Goal: Task Accomplishment & Management: Manage account settings

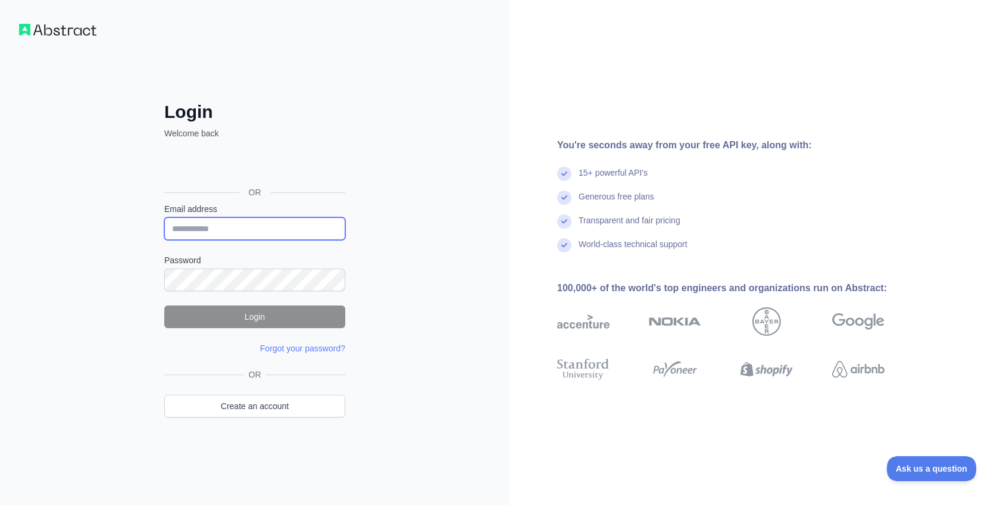
type input "**********"
click at [419, 246] on div "**********" at bounding box center [254, 252] width 509 height 505
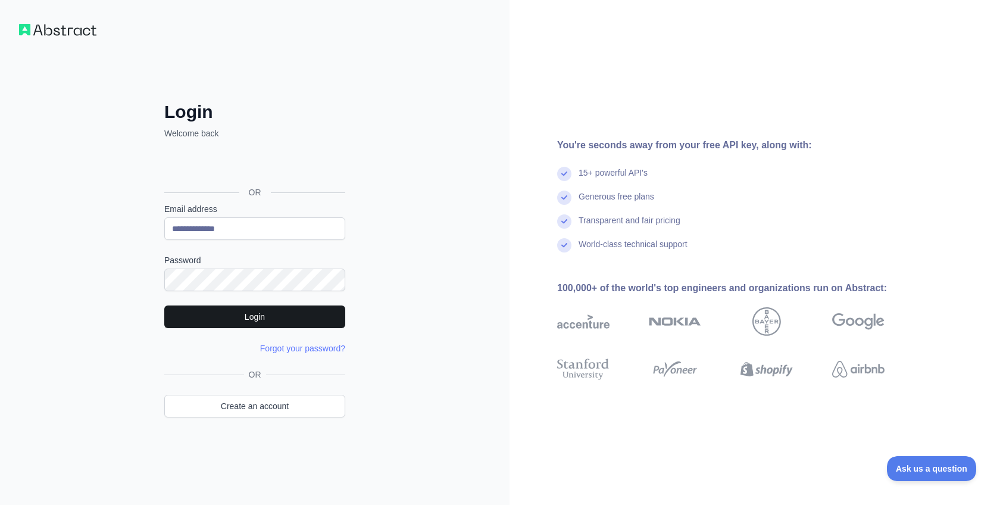
click at [254, 313] on button "Login" at bounding box center [254, 316] width 181 height 23
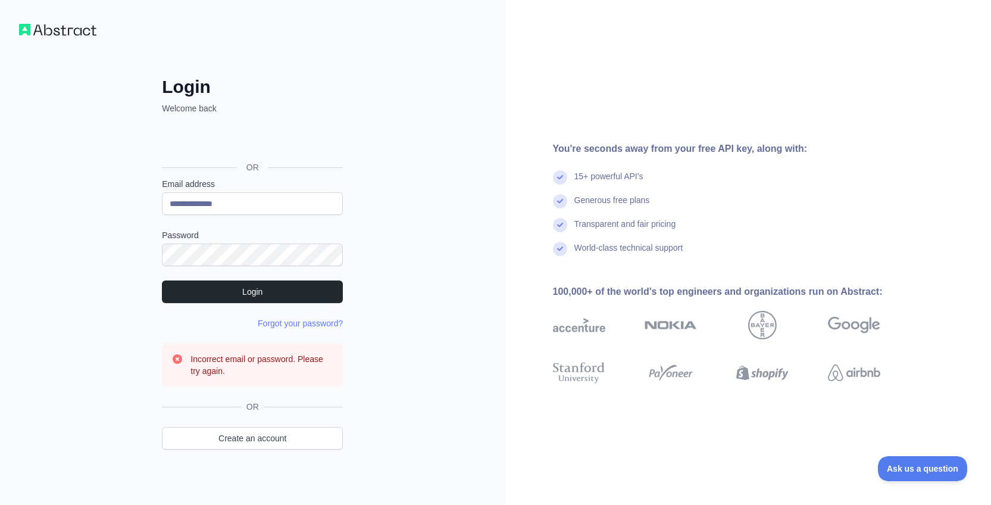
click at [280, 139] on div "Acceder con Google. Se abre en una pestaña nueva" at bounding box center [251, 140] width 179 height 26
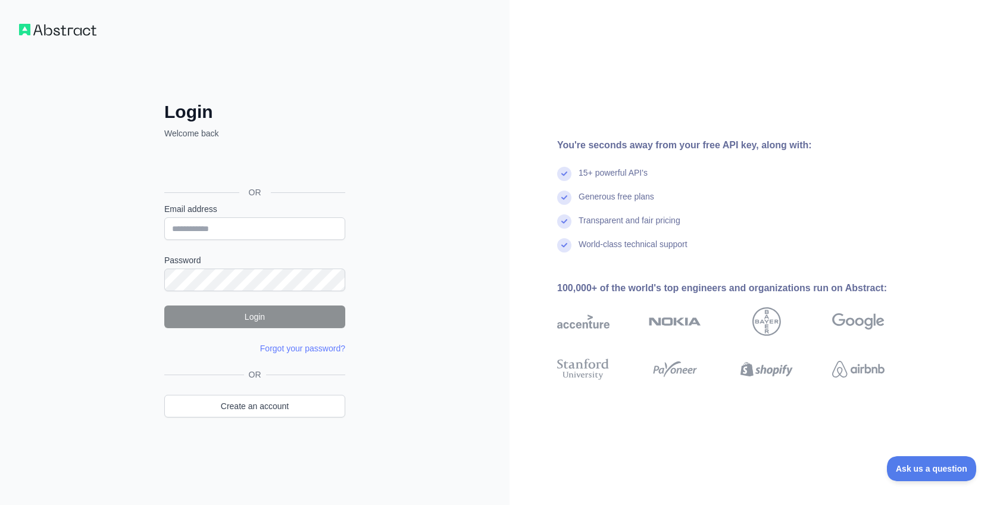
click at [281, 168] on div "Acceder con Google. Se abre en una pestaña nueva" at bounding box center [253, 165] width 179 height 26
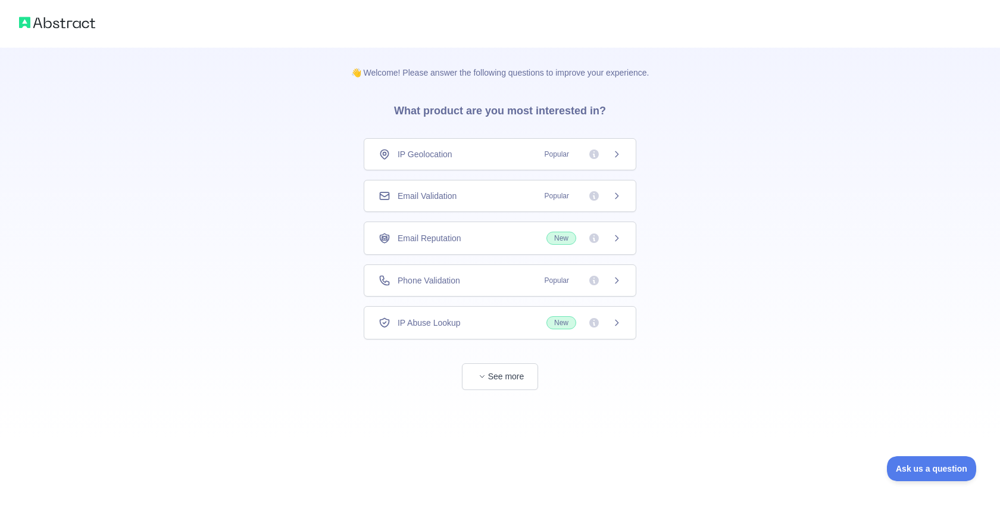
click at [484, 152] on div "IP Geolocation Popular" at bounding box center [499, 154] width 243 height 12
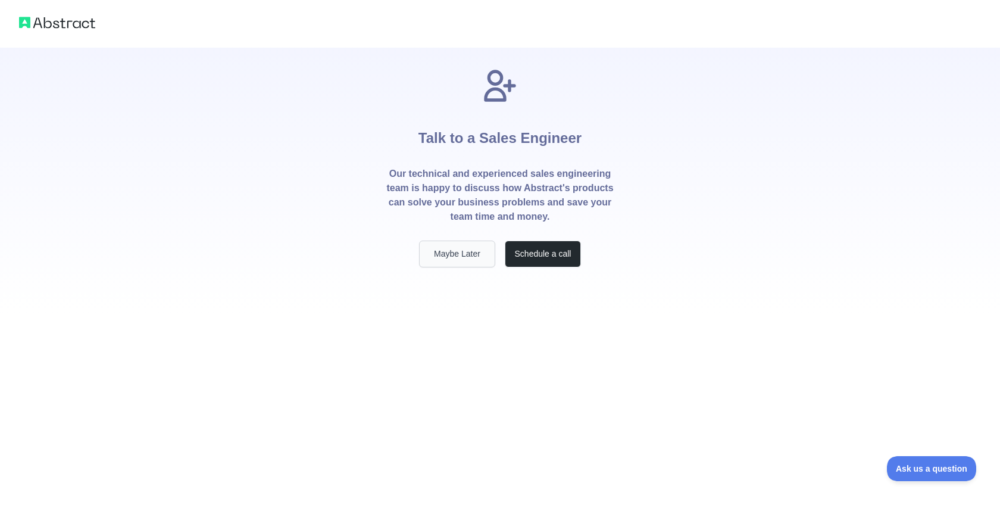
click at [457, 256] on button "Maybe Later" at bounding box center [457, 253] width 76 height 27
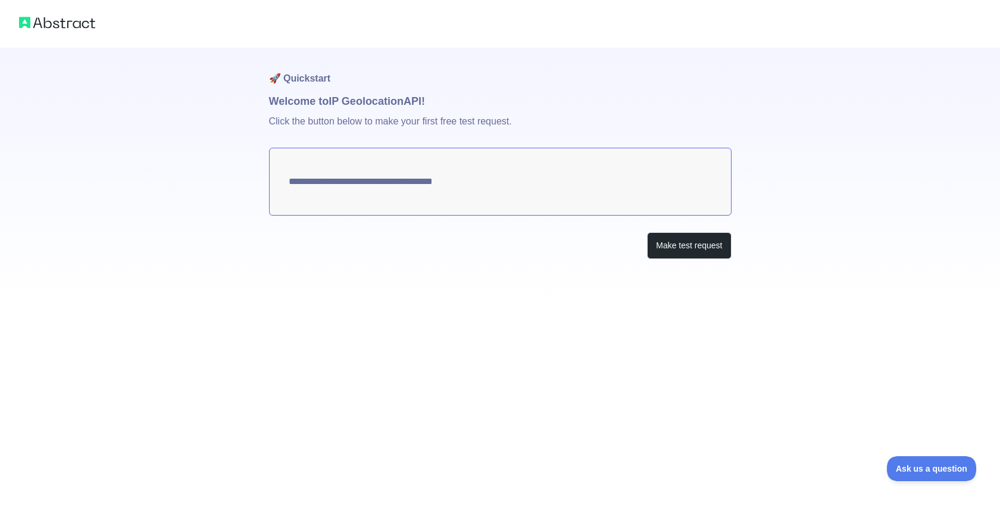
type textarea "**********"
click at [64, 30] on img at bounding box center [57, 22] width 76 height 17
click at [64, 21] on img at bounding box center [57, 22] width 76 height 17
click at [652, 252] on button "Make test request" at bounding box center [689, 245] width 84 height 27
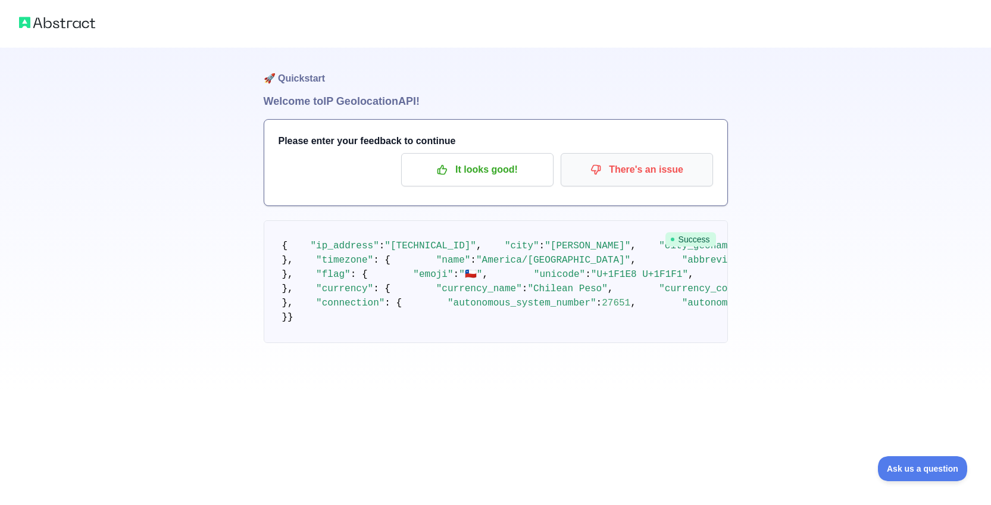
click at [625, 171] on p "There's an issue" at bounding box center [637, 169] width 134 height 20
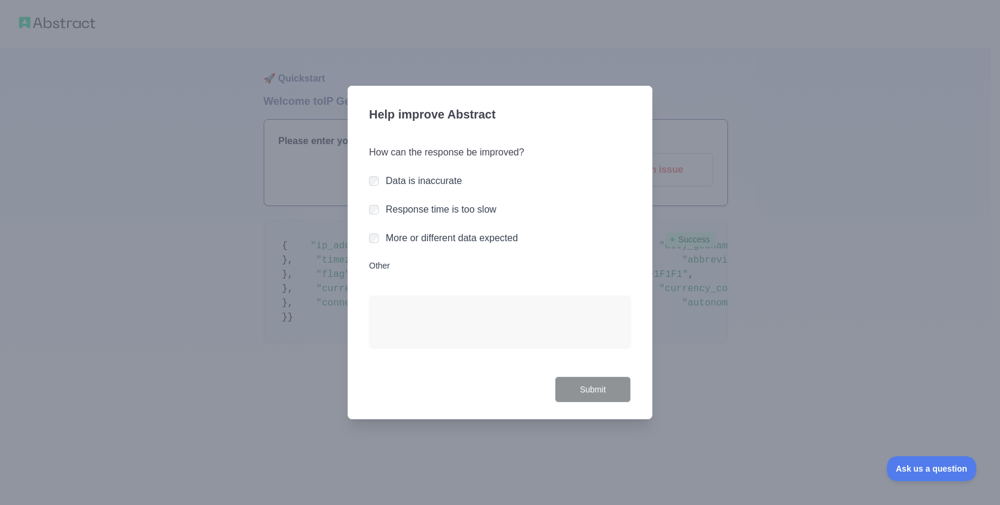
click at [869, 283] on div at bounding box center [500, 252] width 1000 height 505
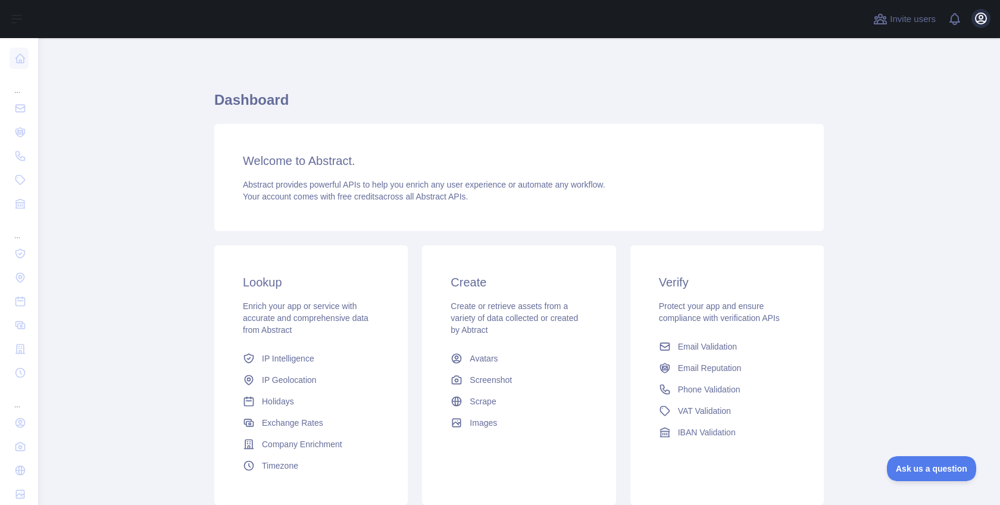
click at [985, 20] on icon "button" at bounding box center [981, 18] width 14 height 14
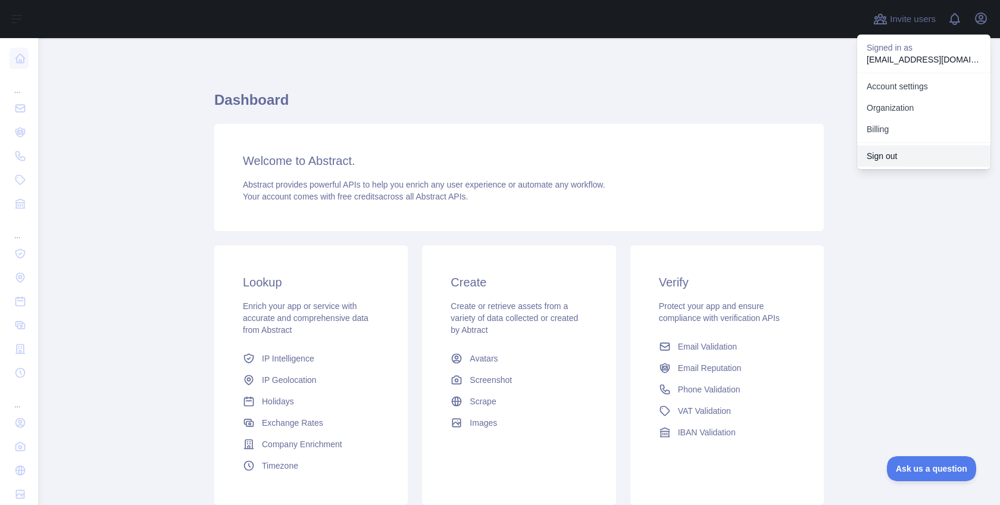
click at [893, 163] on button "Sign out" at bounding box center [923, 155] width 133 height 21
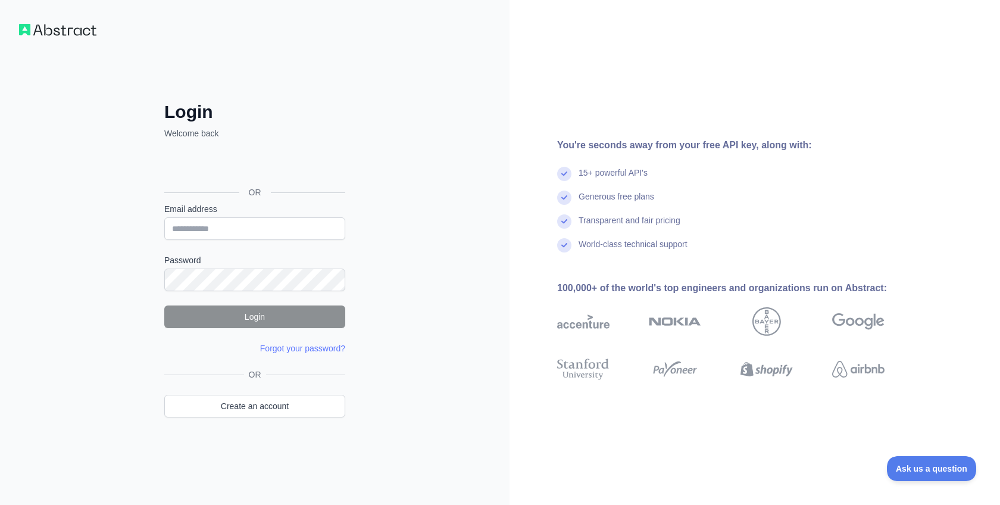
click at [259, 174] on div "Acceder con Google. Se abre en una pestaña nueva" at bounding box center [253, 165] width 179 height 26
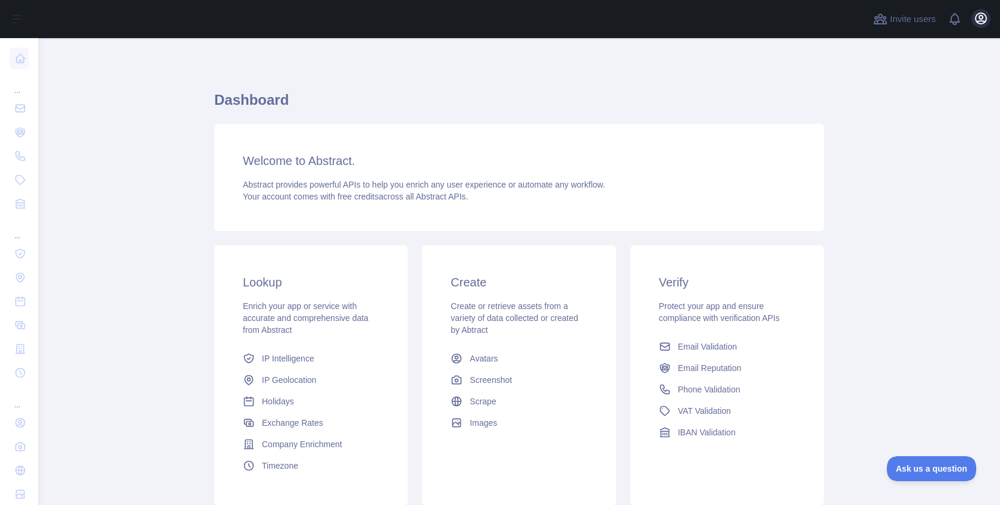
click at [982, 27] on button "Open user menu" at bounding box center [980, 18] width 19 height 19
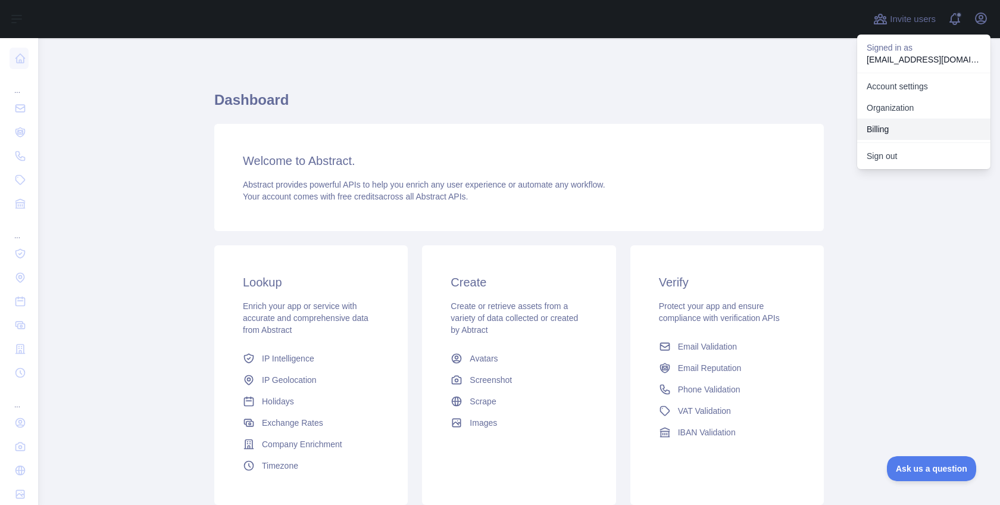
click at [912, 123] on button "Billing" at bounding box center [923, 128] width 133 height 21
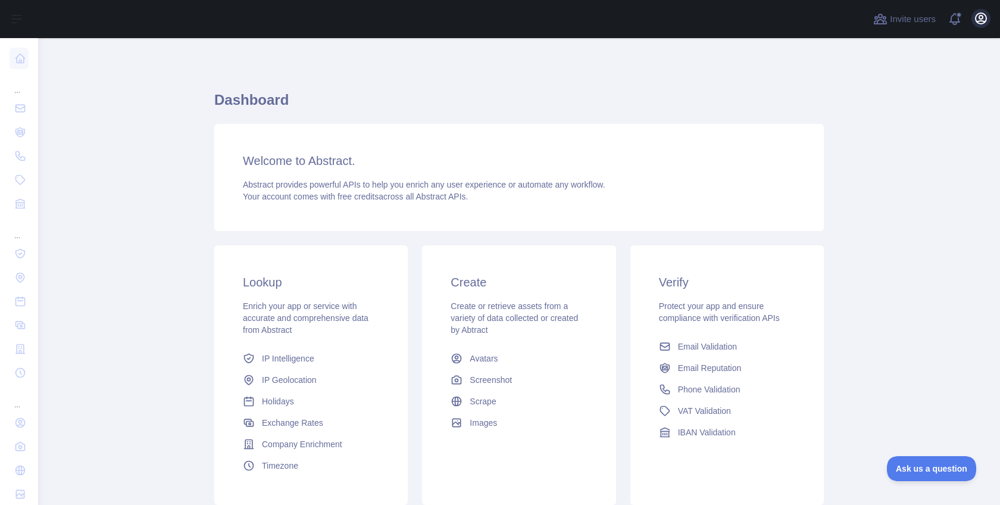
click at [983, 21] on icon "button" at bounding box center [980, 18] width 11 height 11
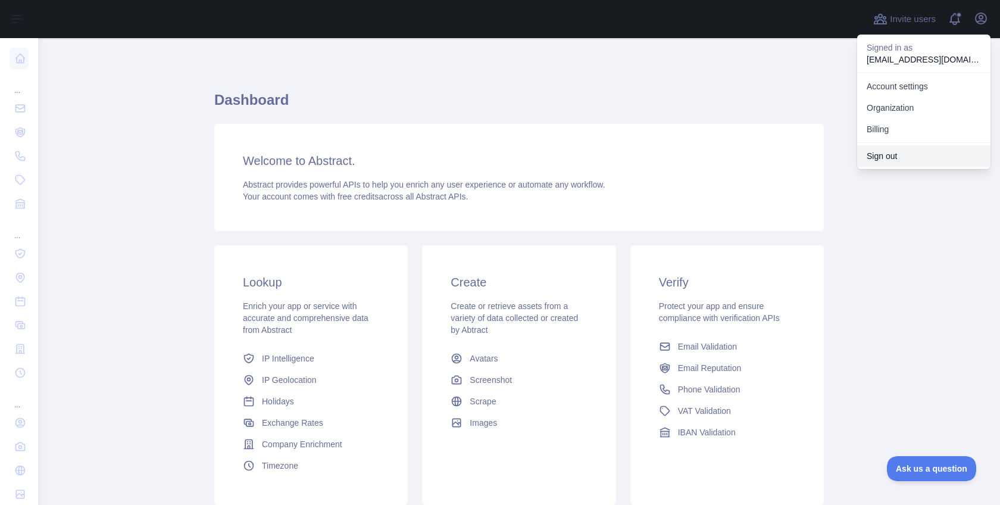
click at [908, 152] on button "Sign out" at bounding box center [923, 155] width 133 height 21
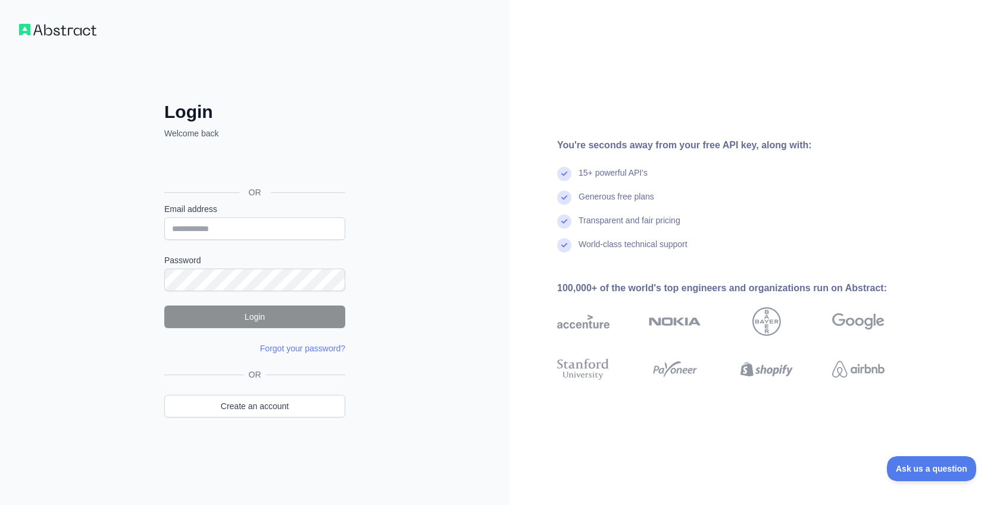
click at [267, 170] on div "Acceder con Google. Se abre en una pestaña nueva" at bounding box center [253, 165] width 179 height 26
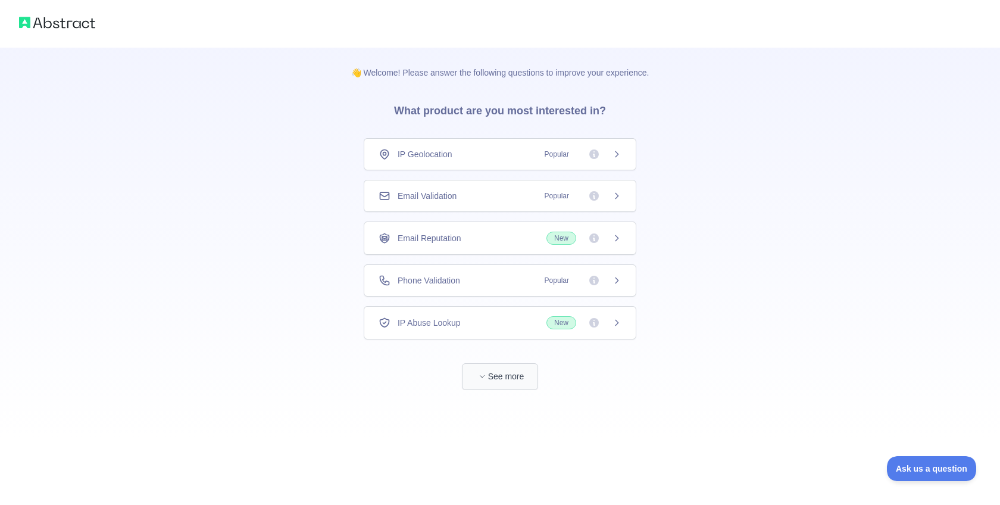
click at [490, 372] on button "See more" at bounding box center [500, 376] width 76 height 27
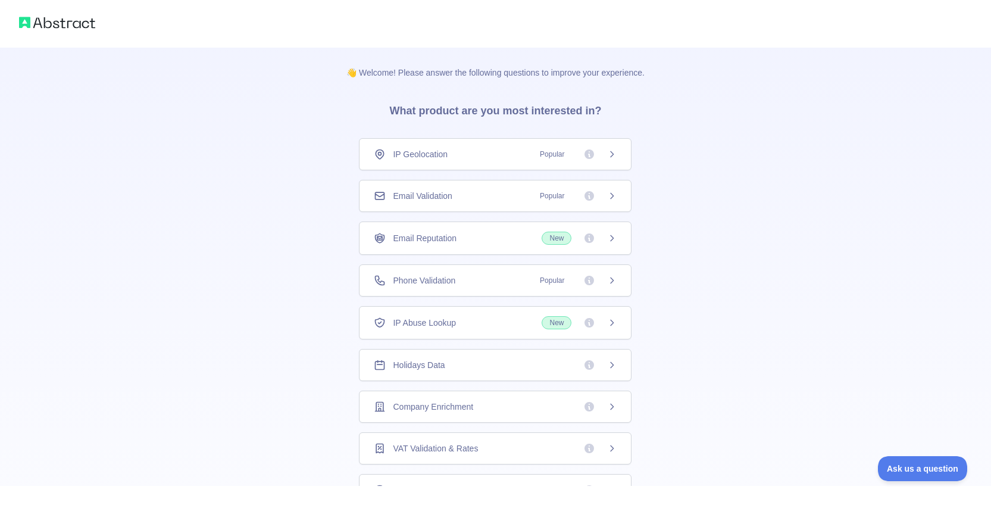
drag, startPoint x: 58, startPoint y: 27, endPoint x: 48, endPoint y: 28, distance: 10.8
click at [57, 27] on img at bounding box center [57, 22] width 76 height 17
click at [19, 25] on img at bounding box center [57, 22] width 76 height 17
drag, startPoint x: 122, startPoint y: 98, endPoint x: 268, endPoint y: 201, distance: 178.1
click at [124, 99] on div "👋 Welcome! Please answer the following questions to improve your experience. Wh…" at bounding box center [495, 378] width 991 height 757
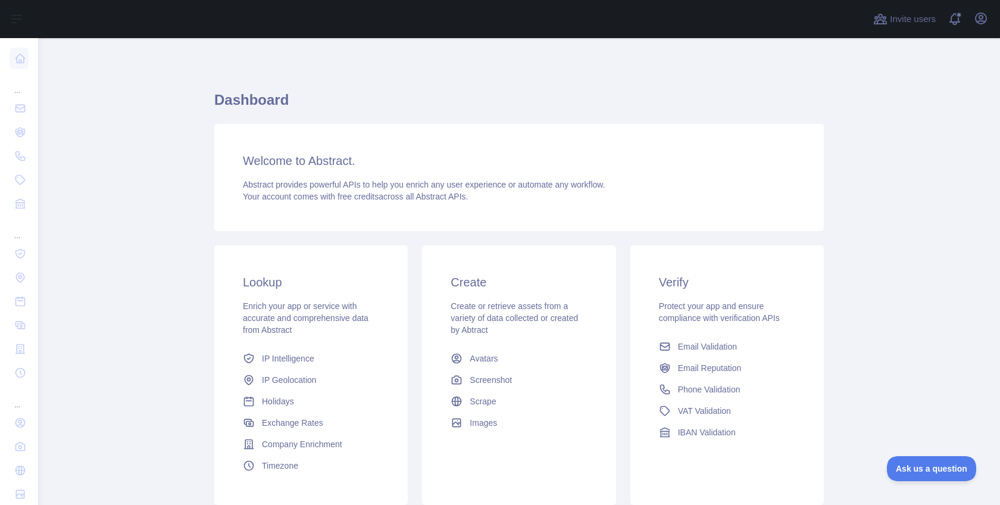
click at [994, 22] on div "Invite users View notifications Open user menu" at bounding box center [519, 19] width 962 height 38
click at [988, 21] on button "Open user menu" at bounding box center [980, 18] width 19 height 19
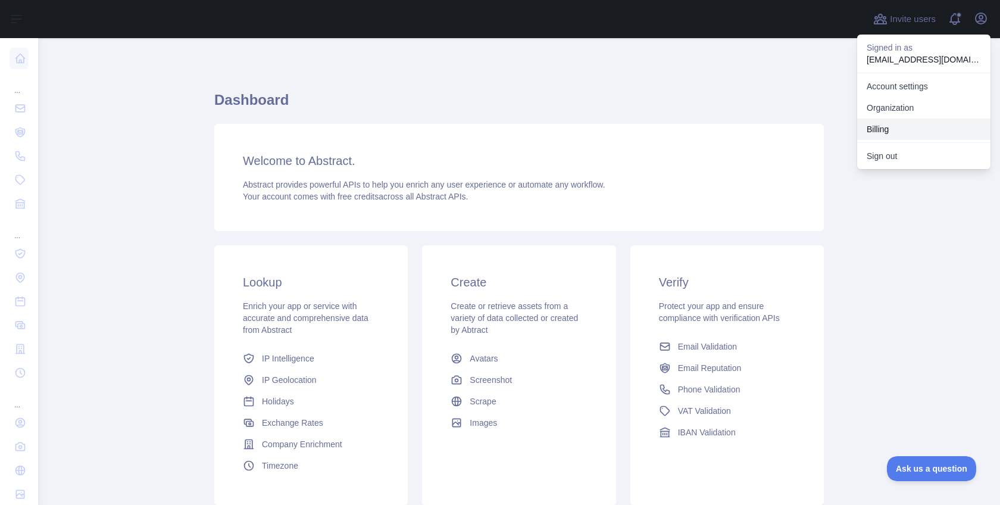
click at [891, 130] on button "Billing" at bounding box center [923, 128] width 133 height 21
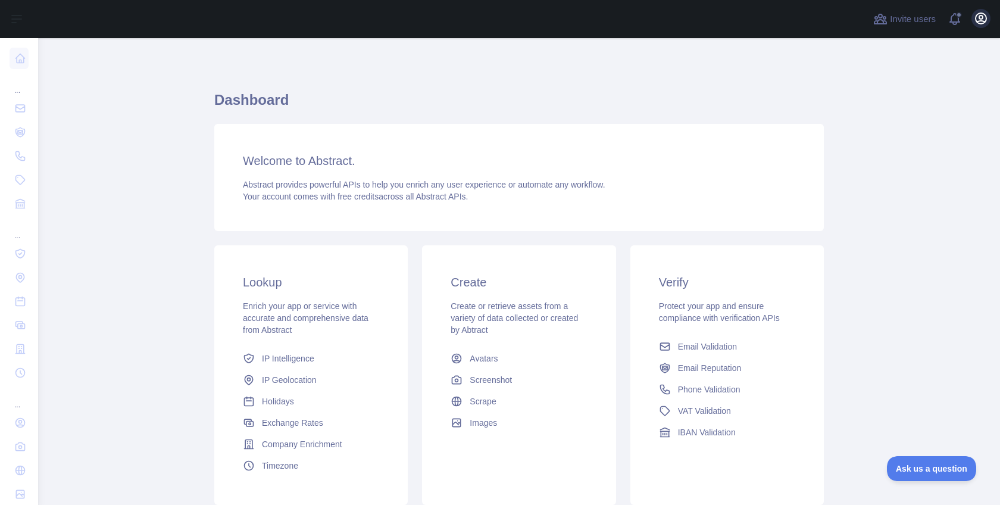
click at [985, 16] on icon "button" at bounding box center [980, 18] width 11 height 11
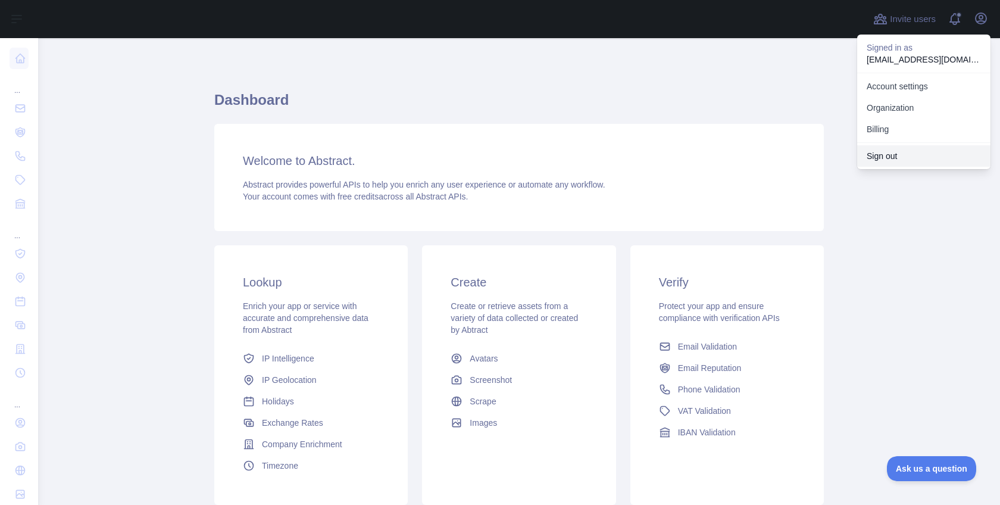
click at [913, 153] on button "Sign out" at bounding box center [923, 155] width 133 height 21
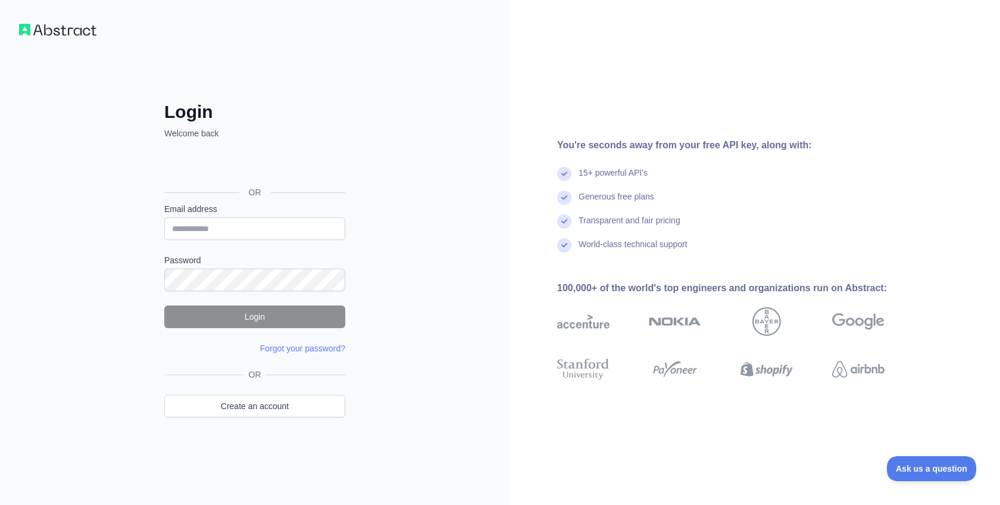
click at [247, 170] on div "Acceder con Google. Se abre en una pestaña nueva" at bounding box center [253, 165] width 179 height 26
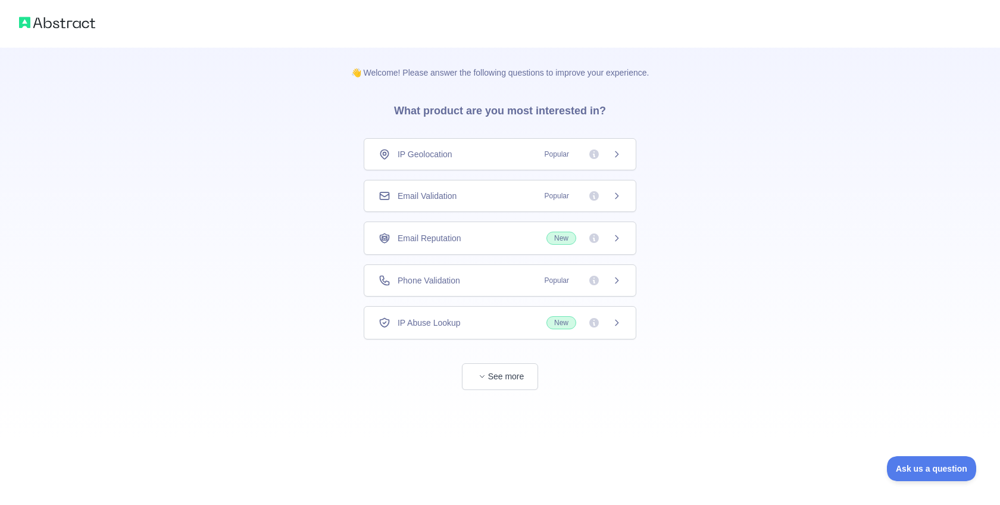
click at [138, 124] on div "👋 Welcome! Please answer the following questions to improve your experience. Wh…" at bounding box center [500, 218] width 1000 height 437
drag, startPoint x: 11, startPoint y: 14, endPoint x: 15, endPoint y: 22, distance: 9.1
click at [12, 15] on div at bounding box center [500, 24] width 1000 height 48
click at [21, 24] on img at bounding box center [57, 22] width 76 height 17
click at [485, 374] on span "button" at bounding box center [482, 376] width 12 height 12
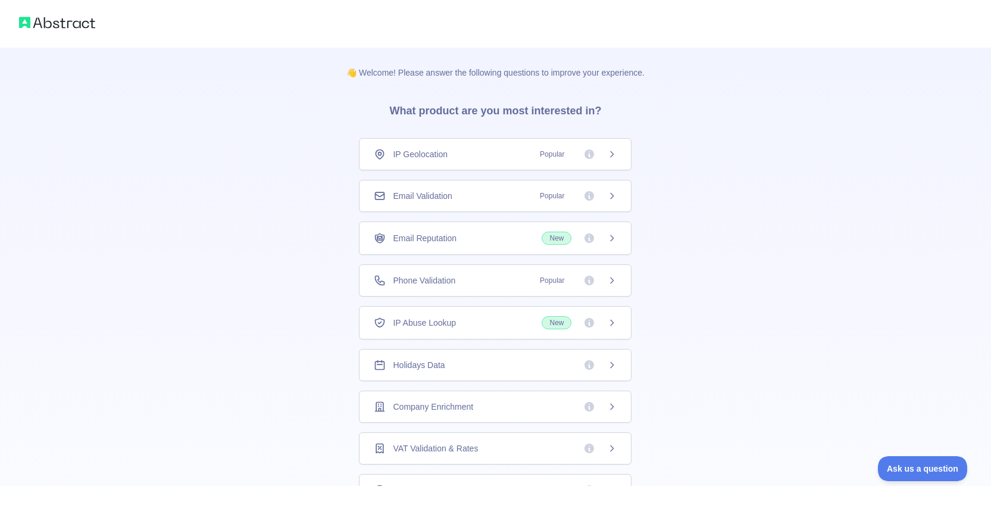
click at [236, 162] on div "👋 Welcome! Please answer the following questions to improve your experience. Wh…" at bounding box center [495, 378] width 991 height 757
click at [435, 112] on h3 "What product are you most interested in?" at bounding box center [495, 109] width 250 height 60
click at [414, 72] on p "👋 Welcome! Please answer the following questions to improve your experience." at bounding box center [495, 63] width 336 height 31
click at [60, 18] on img at bounding box center [57, 22] width 76 height 17
click at [30, 26] on img at bounding box center [57, 22] width 76 height 17
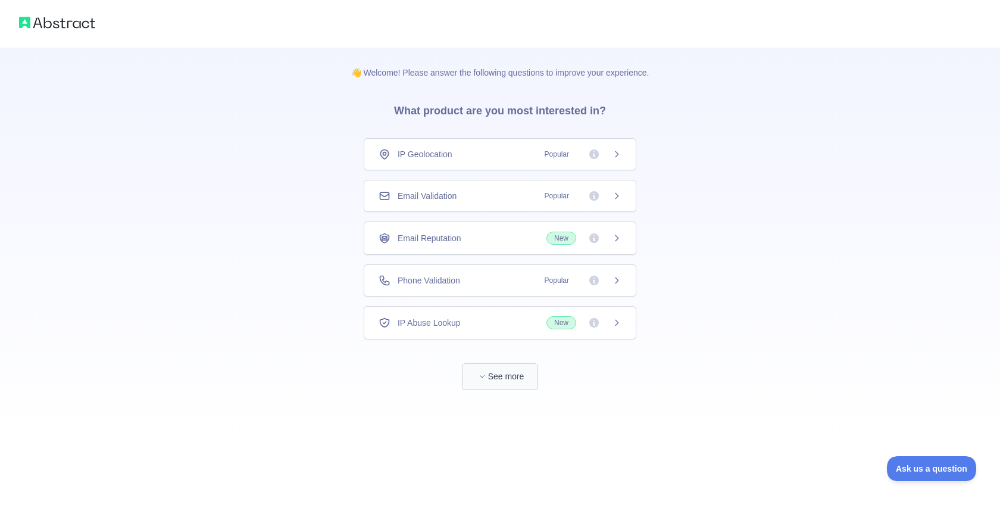
click at [517, 373] on button "See more" at bounding box center [500, 376] width 76 height 27
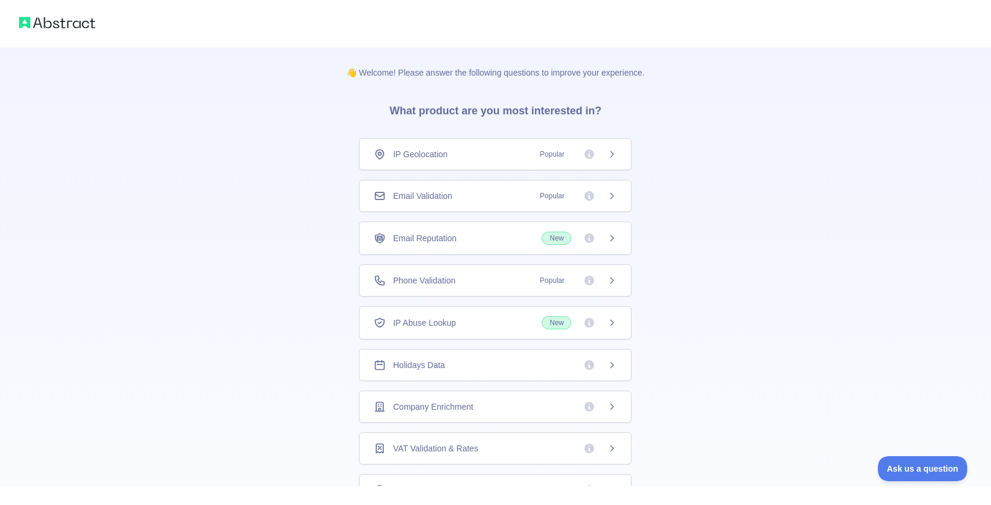
click at [42, 32] on div at bounding box center [495, 24] width 991 height 48
click at [35, 23] on img at bounding box center [57, 22] width 76 height 17
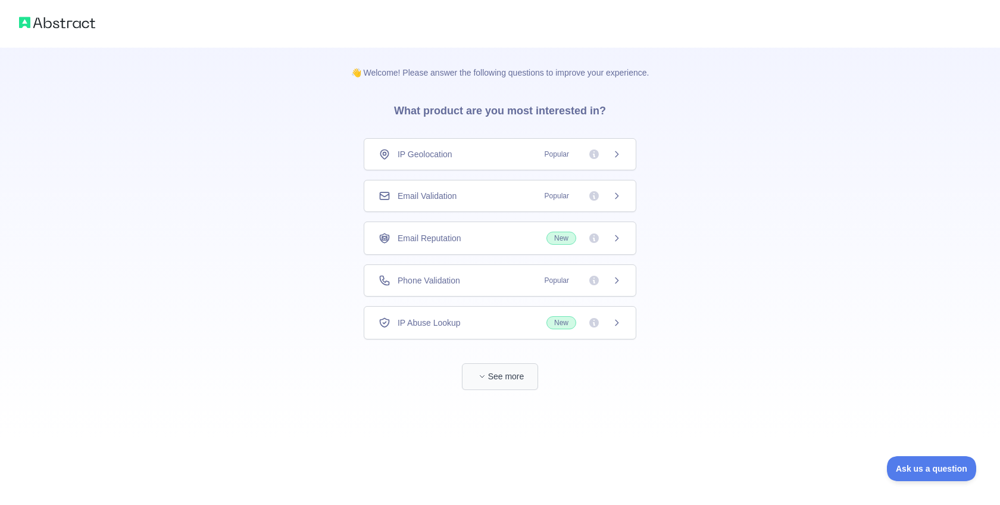
click at [517, 373] on button "See more" at bounding box center [500, 376] width 76 height 27
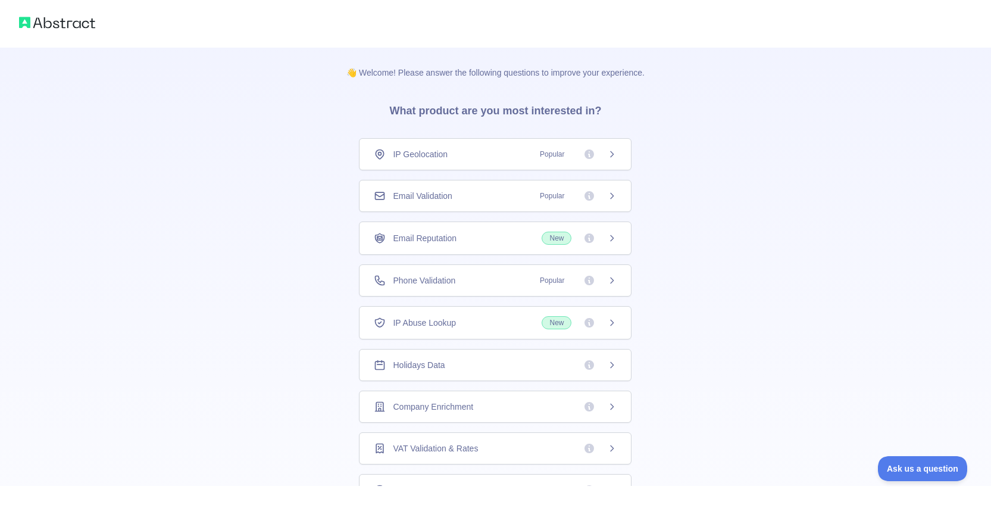
scroll to position [252, 0]
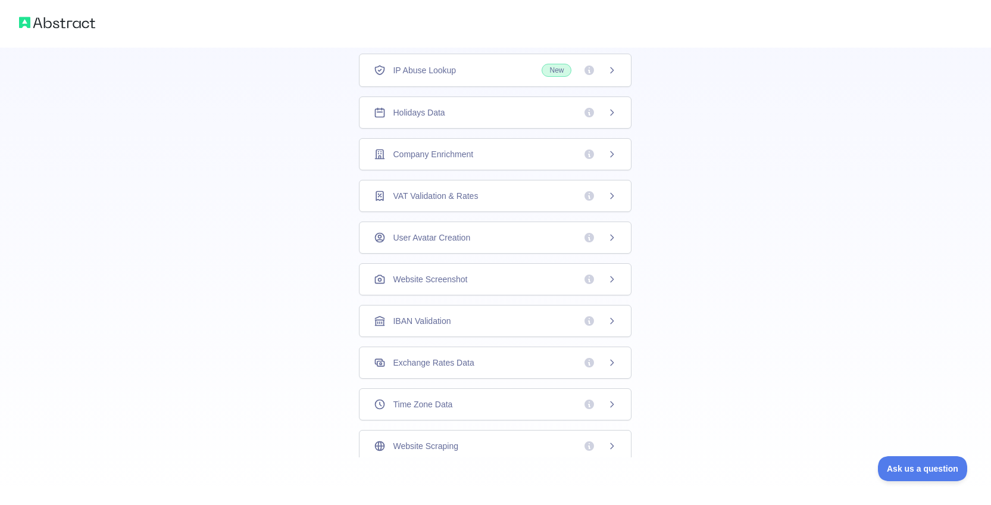
click at [85, 26] on img at bounding box center [57, 22] width 76 height 17
click at [73, 20] on img at bounding box center [57, 22] width 76 height 17
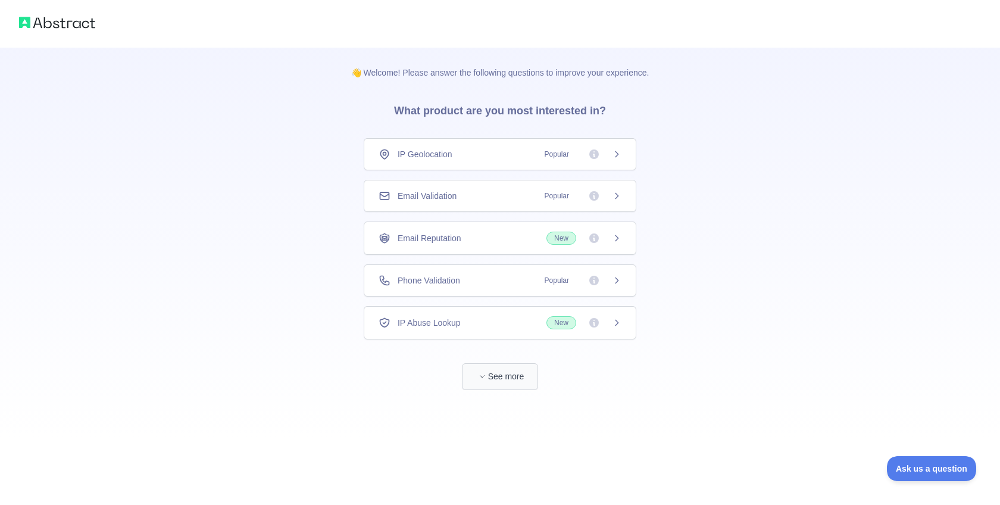
click at [511, 383] on button "See more" at bounding box center [500, 376] width 76 height 27
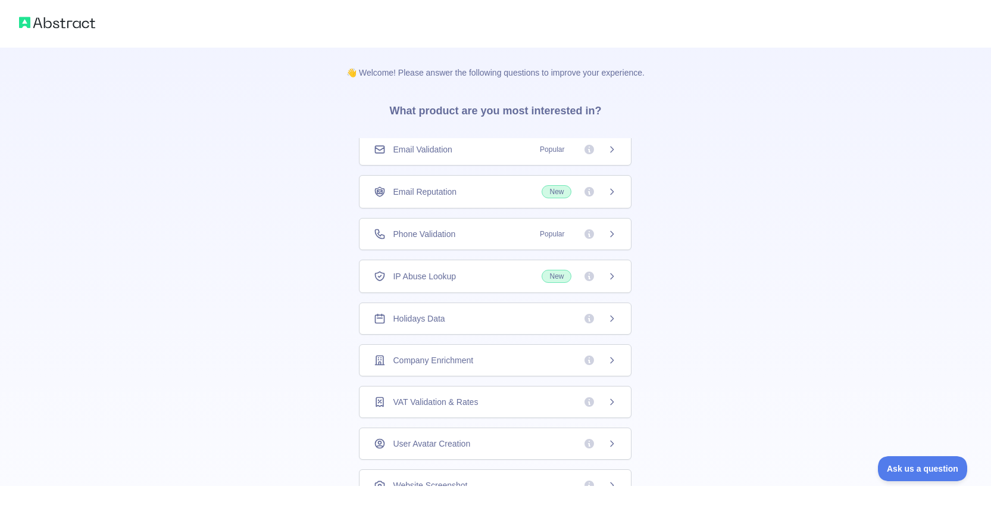
scroll to position [252, 0]
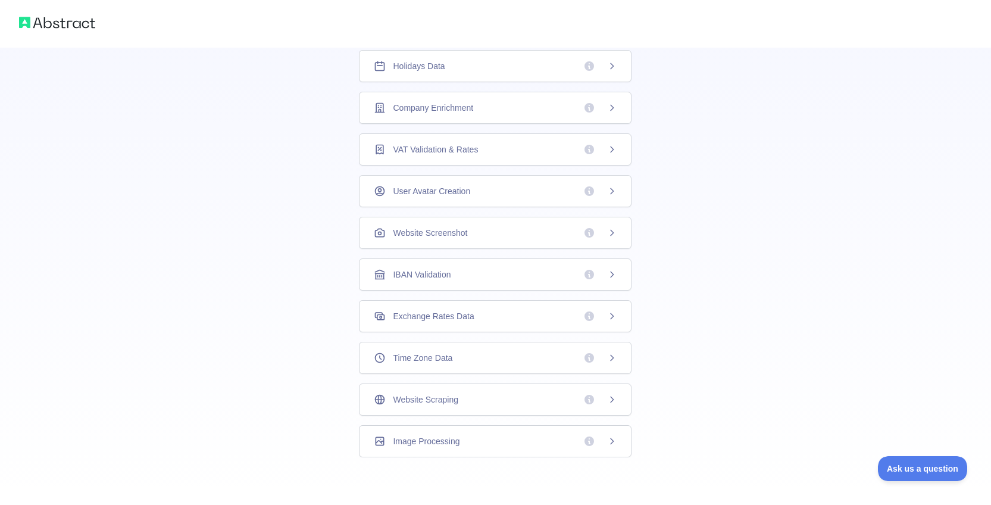
click at [46, 24] on img at bounding box center [57, 22] width 76 height 17
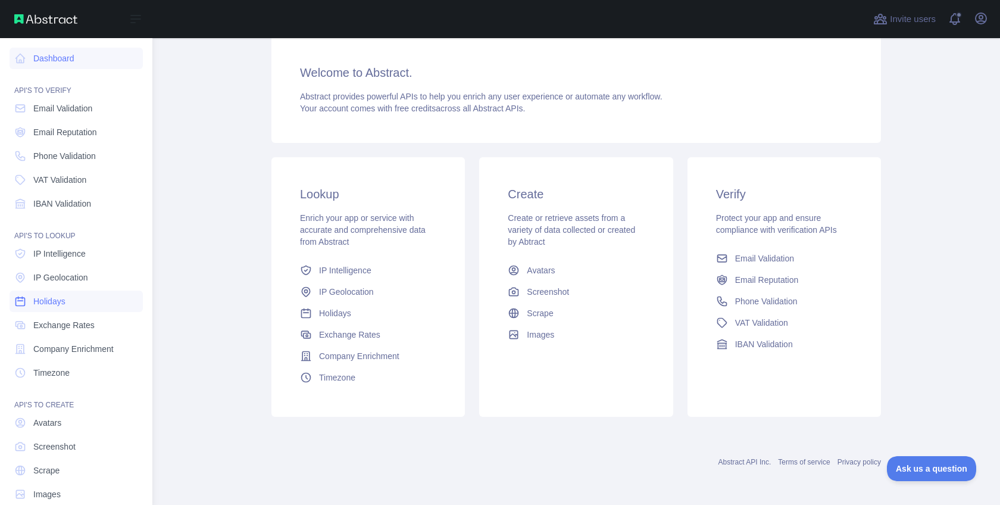
scroll to position [19, 0]
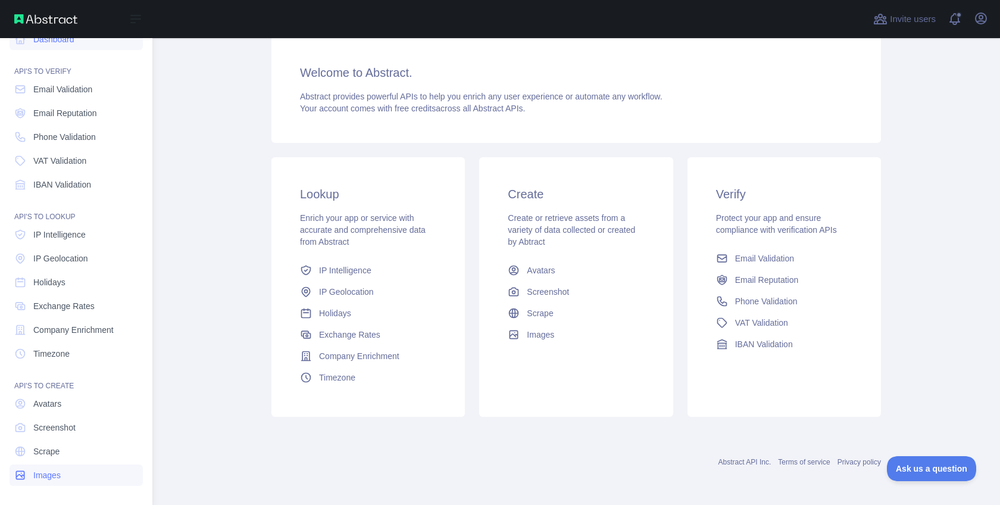
click at [36, 479] on span "Images" at bounding box center [46, 475] width 27 height 12
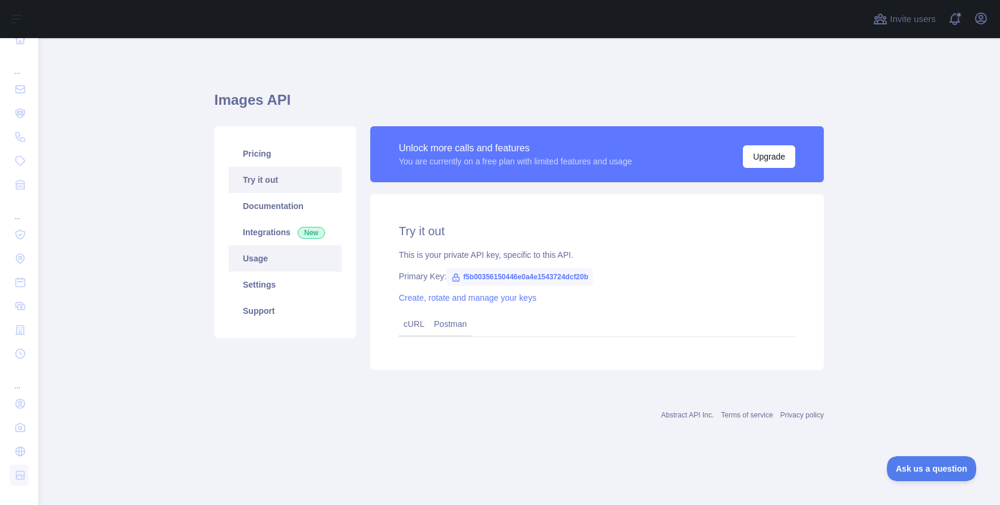
click at [269, 266] on link "Usage" at bounding box center [285, 258] width 113 height 26
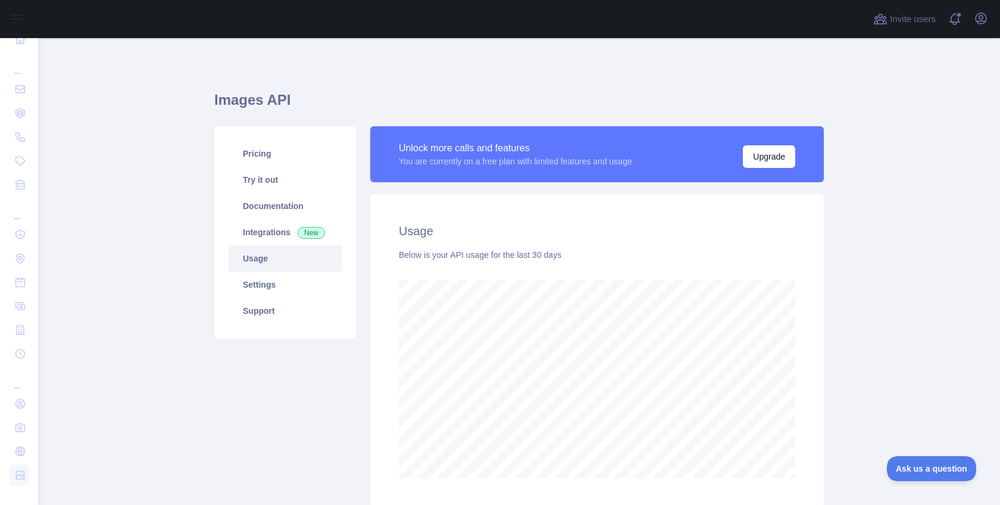
scroll to position [467, 953]
click at [984, 17] on icon "button" at bounding box center [981, 18] width 14 height 14
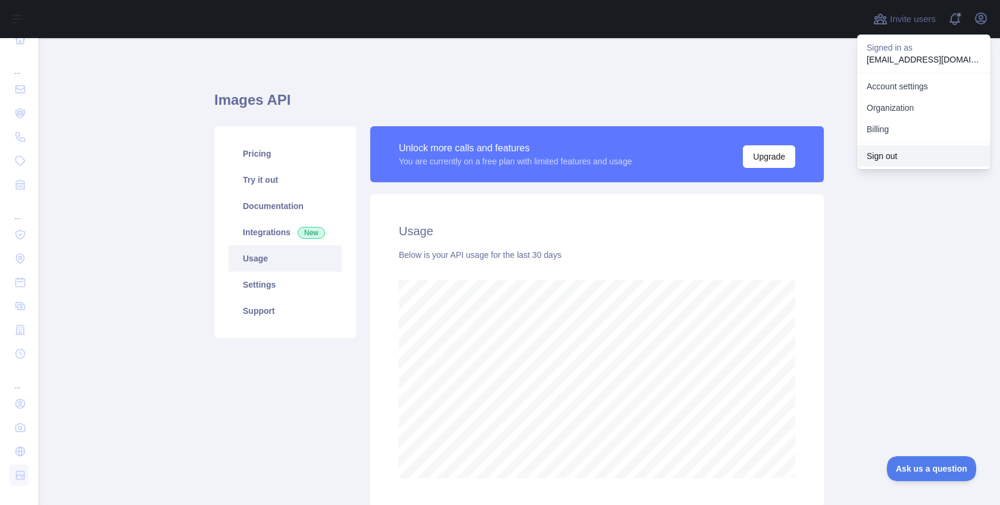
click at [890, 159] on button "Sign out" at bounding box center [923, 155] width 133 height 21
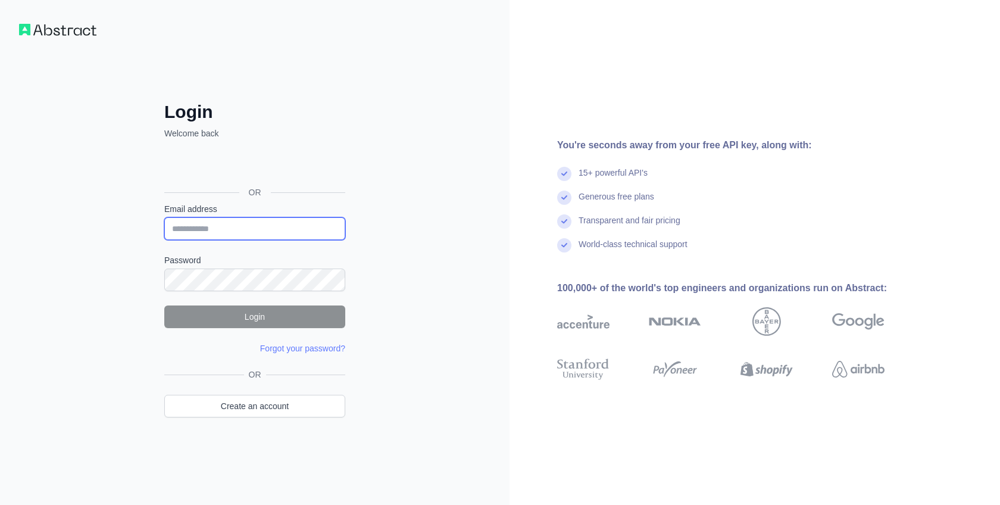
drag, startPoint x: 0, startPoint y: 0, endPoint x: 265, endPoint y: 229, distance: 350.2
type input "**********"
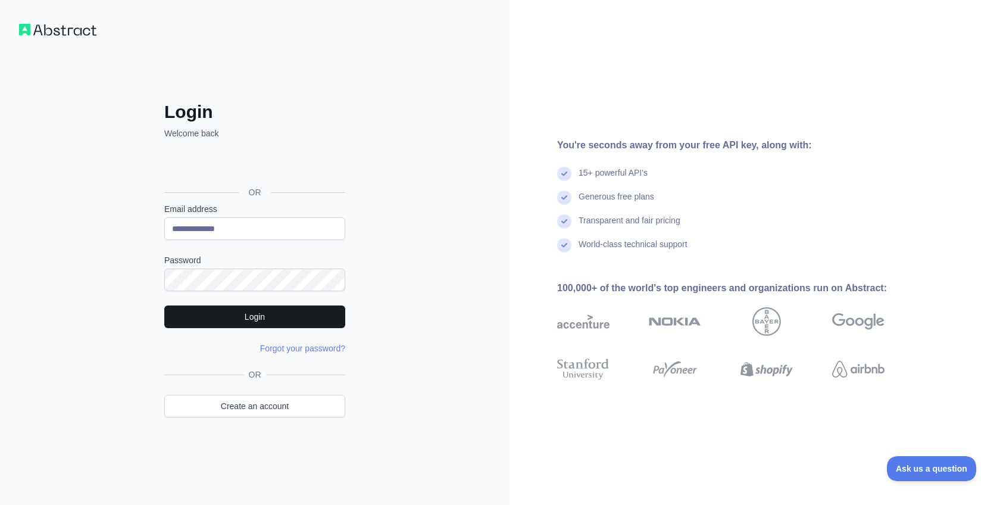
click at [245, 312] on button "Login" at bounding box center [254, 316] width 181 height 23
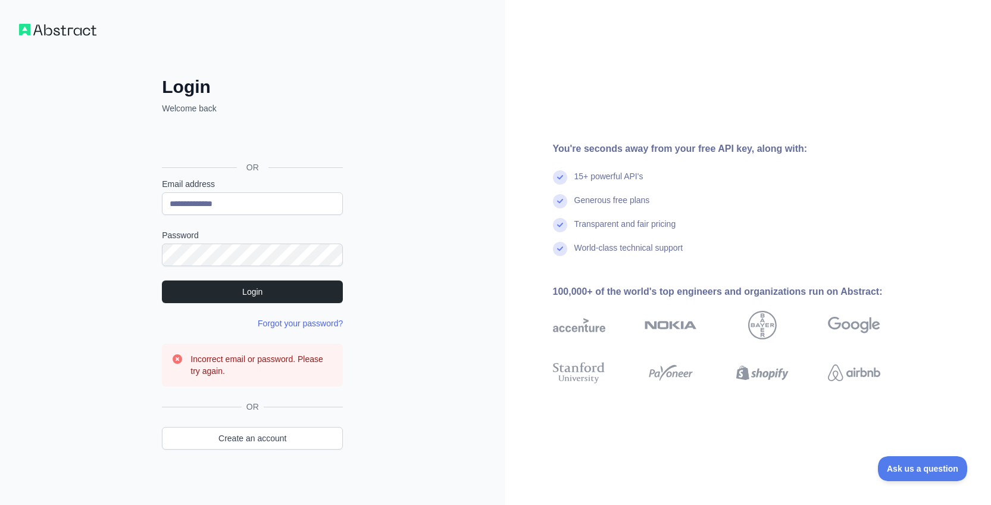
click at [295, 319] on link "Forgot your password?" at bounding box center [300, 323] width 85 height 10
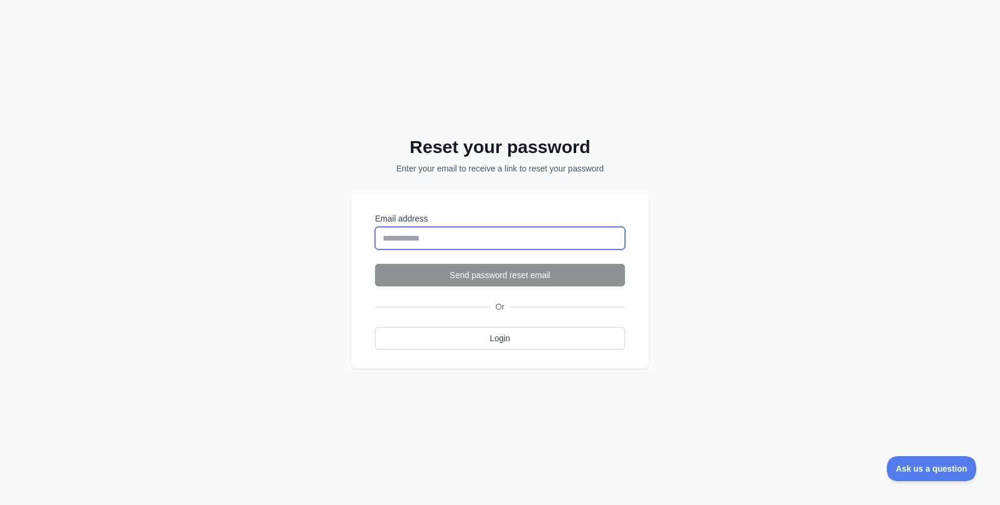
click at [455, 233] on input "Email address" at bounding box center [500, 238] width 250 height 23
type input "**********"
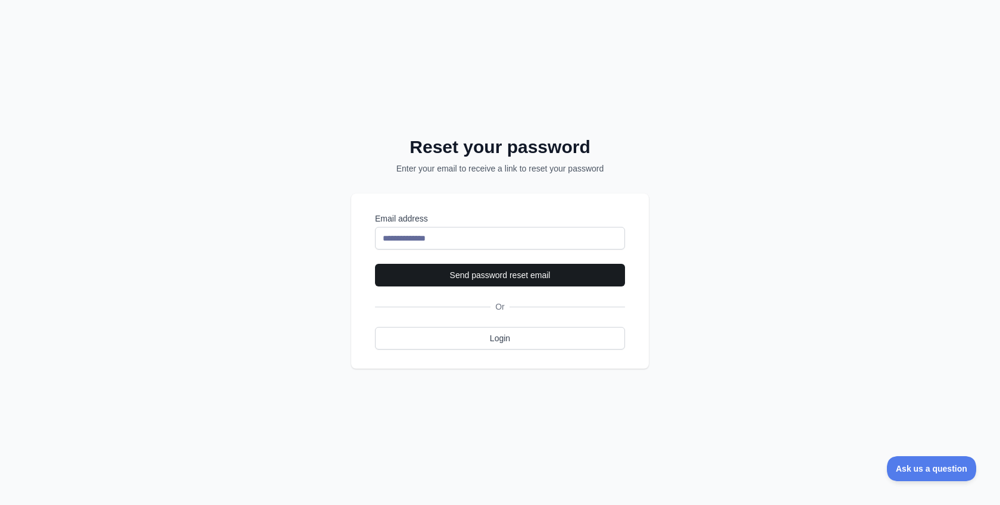
click at [477, 273] on button "Send password reset email" at bounding box center [500, 275] width 250 height 23
